Goal: Information Seeking & Learning: Learn about a topic

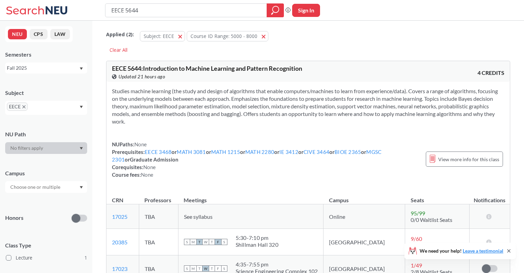
scroll to position [69, 0]
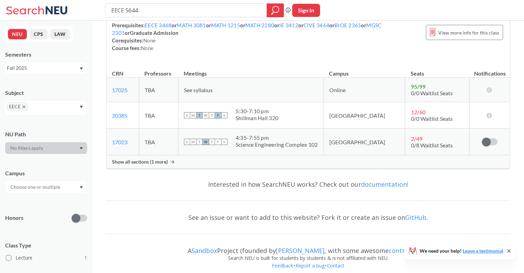
scroll to position [132, 0]
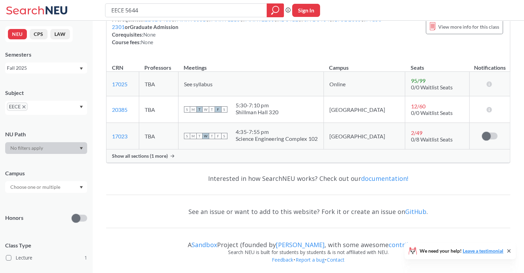
click at [159, 156] on span "Show all sections (1 more)" at bounding box center [140, 156] width 56 height 6
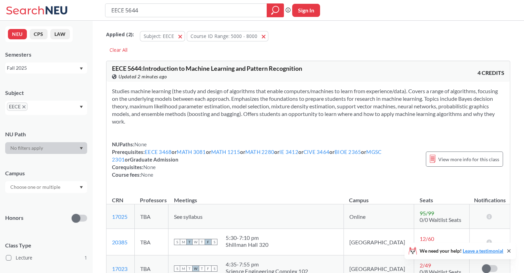
scroll to position [103, 0]
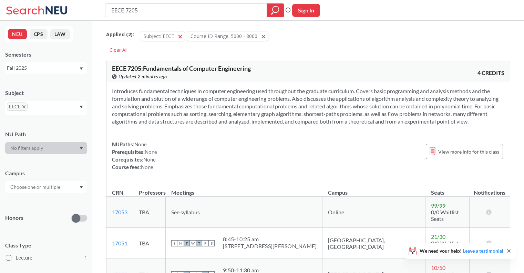
scroll to position [69, 0]
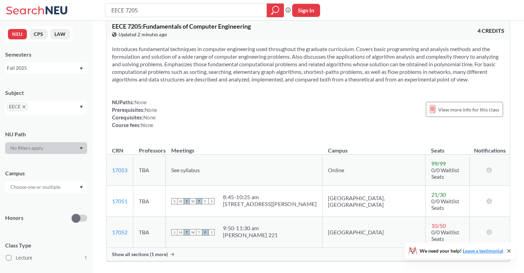
scroll to position [69, 0]
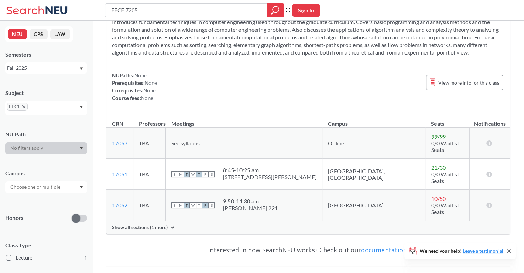
click at [168, 220] on div "Show all sections (1 more)" at bounding box center [307, 226] width 403 height 13
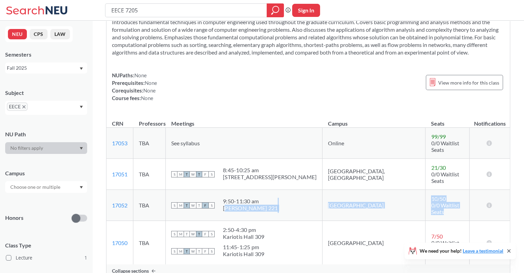
drag, startPoint x: 277, startPoint y: 190, endPoint x: 453, endPoint y: 202, distance: 176.5
click at [453, 202] on tr "17052 View this section on Banner. TBA S M T W T F S 9:50 - 11:30 am Hayden Hal…" at bounding box center [307, 204] width 403 height 31
click at [453, 202] on td "10 / 50 0/0 Waitlist Seats" at bounding box center [447, 204] width 44 height 31
